Goal: Information Seeking & Learning: Learn about a topic

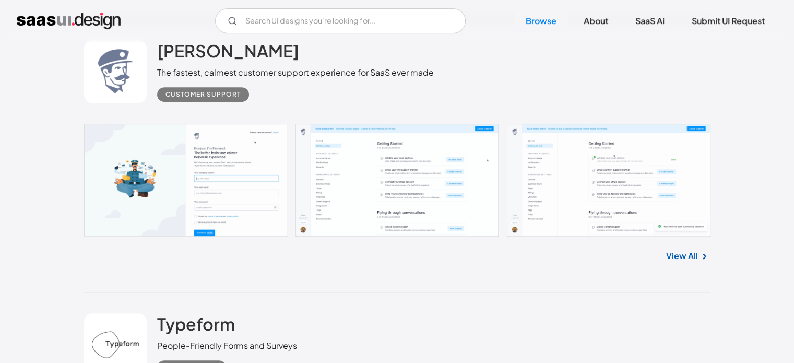
scroll to position [4504, 0]
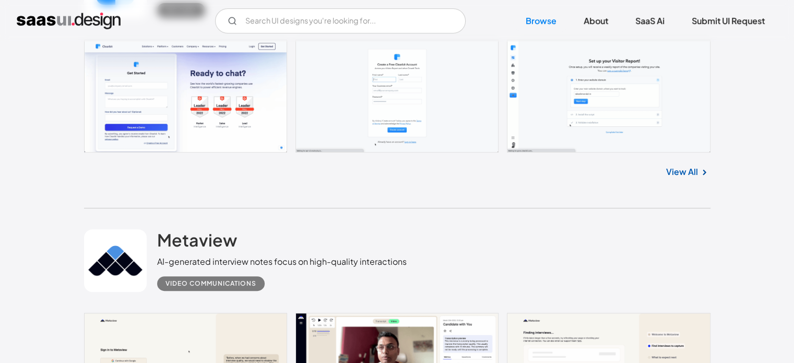
scroll to position [370, 0]
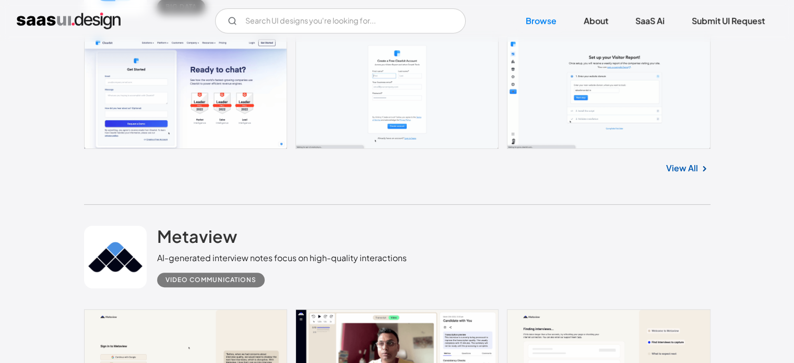
click at [681, 170] on link "View All" at bounding box center [682, 168] width 32 height 13
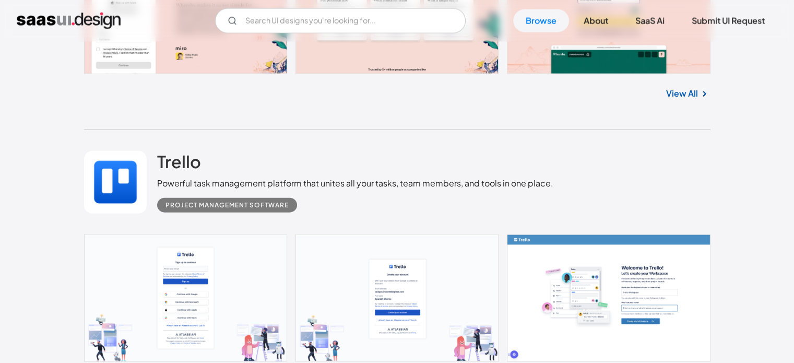
scroll to position [2372, 0]
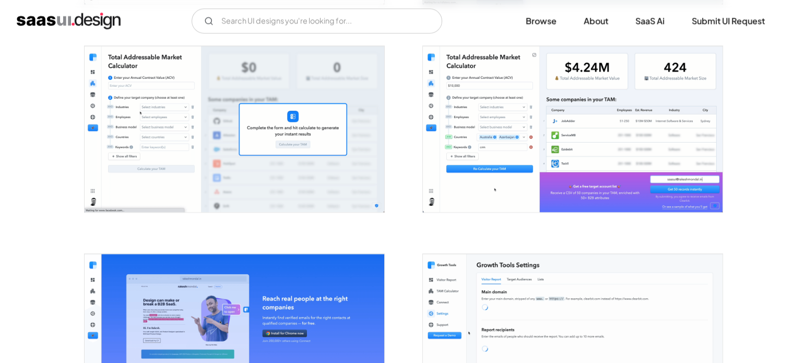
scroll to position [1236, 0]
